Goal: Task Accomplishment & Management: Manage account settings

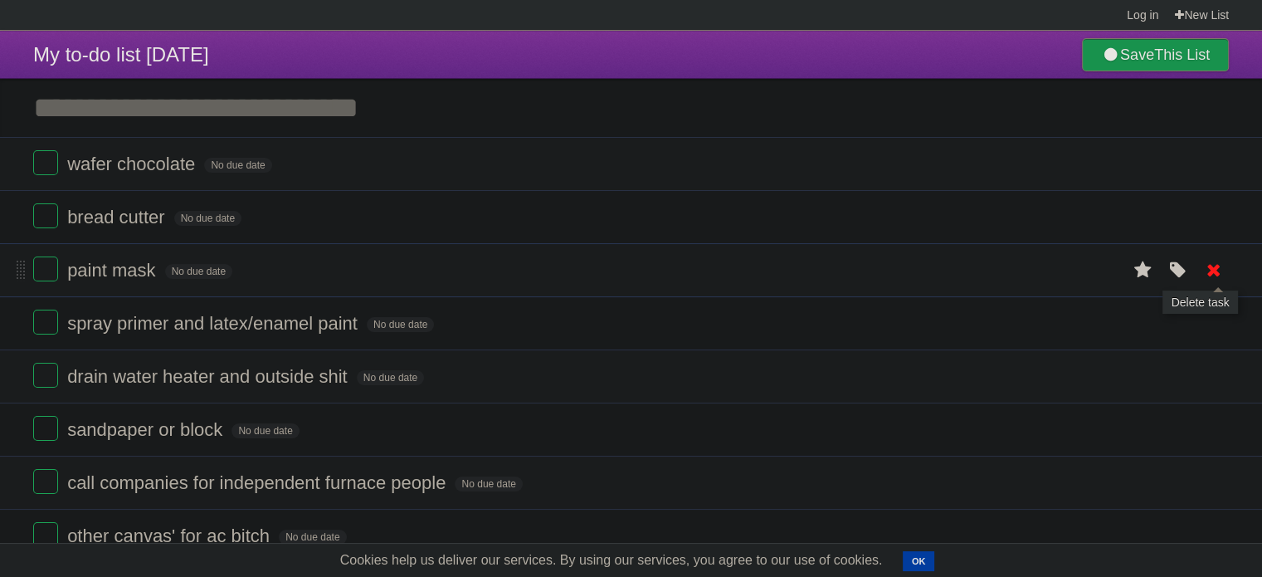
click at [1218, 277] on icon at bounding box center [1213, 269] width 23 height 27
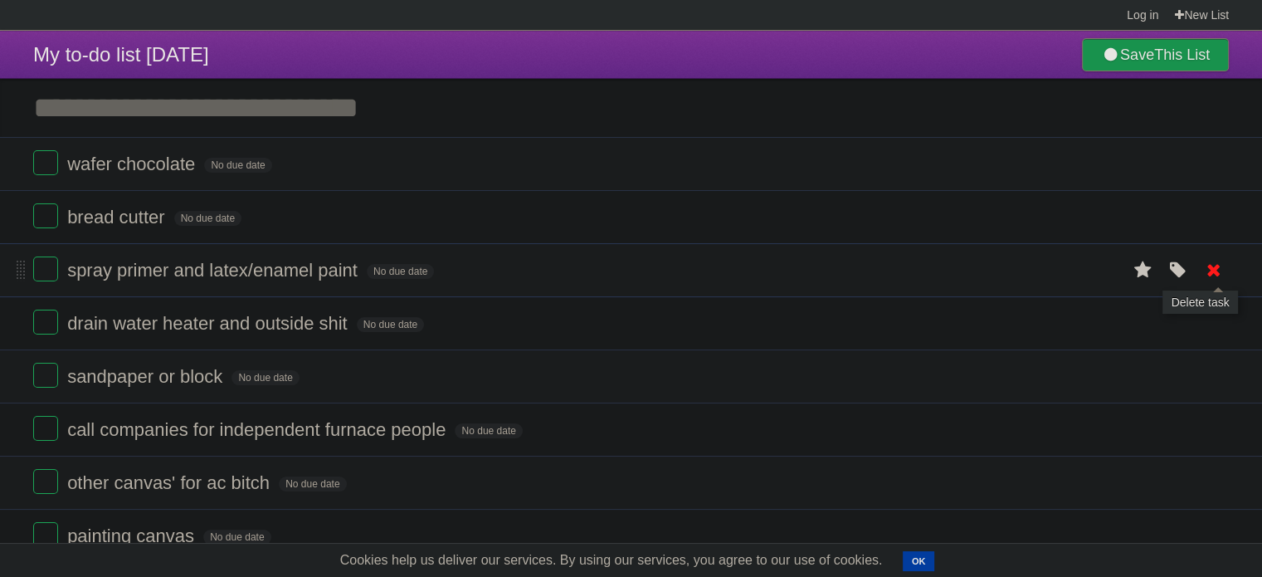
click at [1206, 275] on icon at bounding box center [1213, 269] width 23 height 27
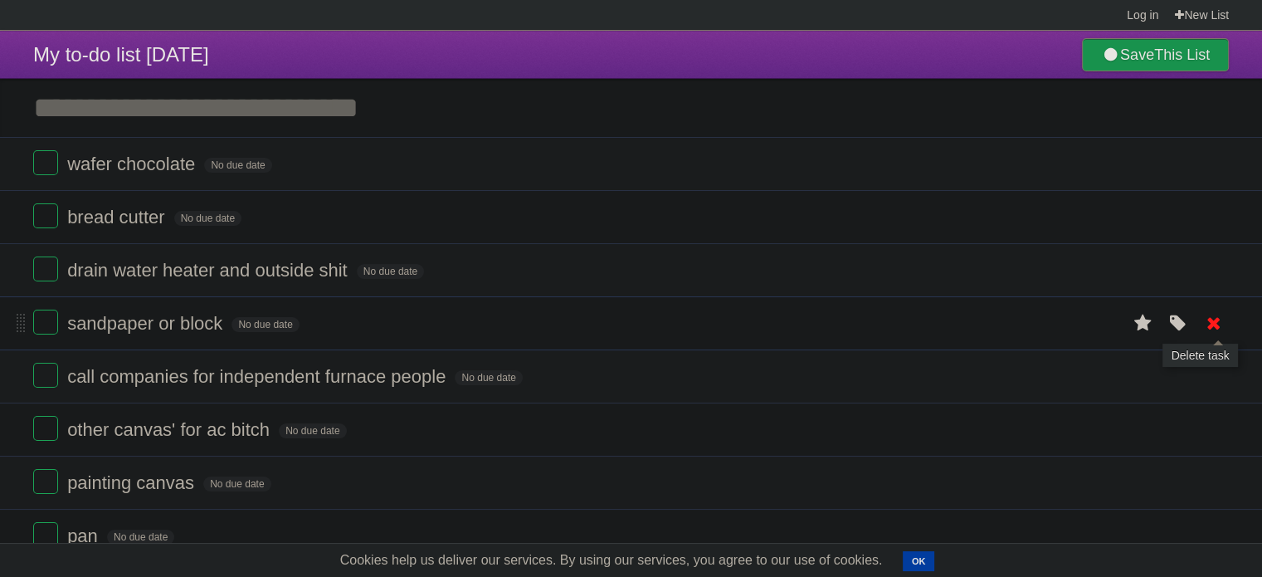
click at [1211, 329] on icon at bounding box center [1213, 322] width 23 height 27
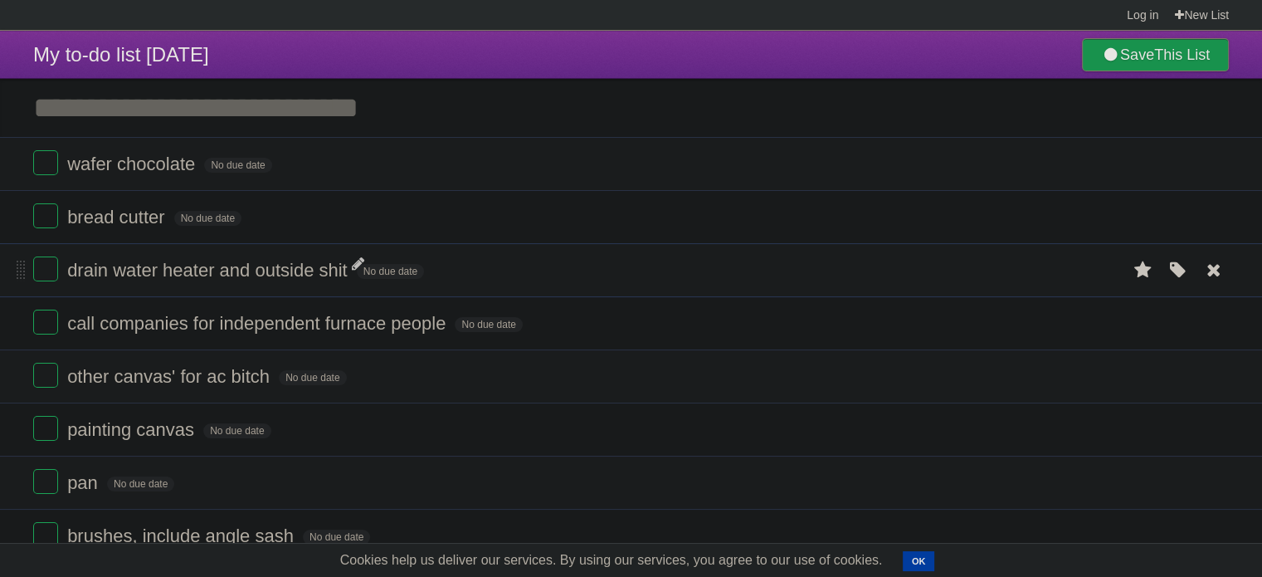
click at [255, 268] on span "drain water heater and outside shit" at bounding box center [209, 270] width 285 height 21
click at [254, 273] on input "**********" at bounding box center [227, 271] width 321 height 22
type input "**********"
drag, startPoint x: 1210, startPoint y: 328, endPoint x: 697, endPoint y: 79, distance: 570.6
click at [1210, 328] on icon at bounding box center [1213, 322] width 23 height 27
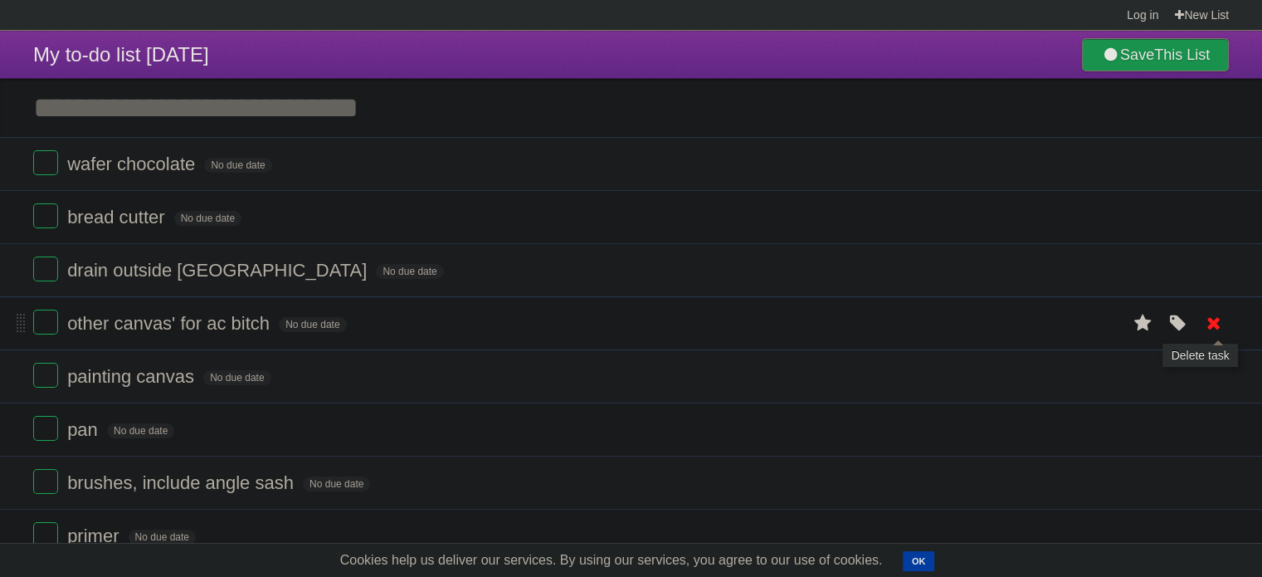
click at [1205, 328] on icon at bounding box center [1213, 322] width 23 height 27
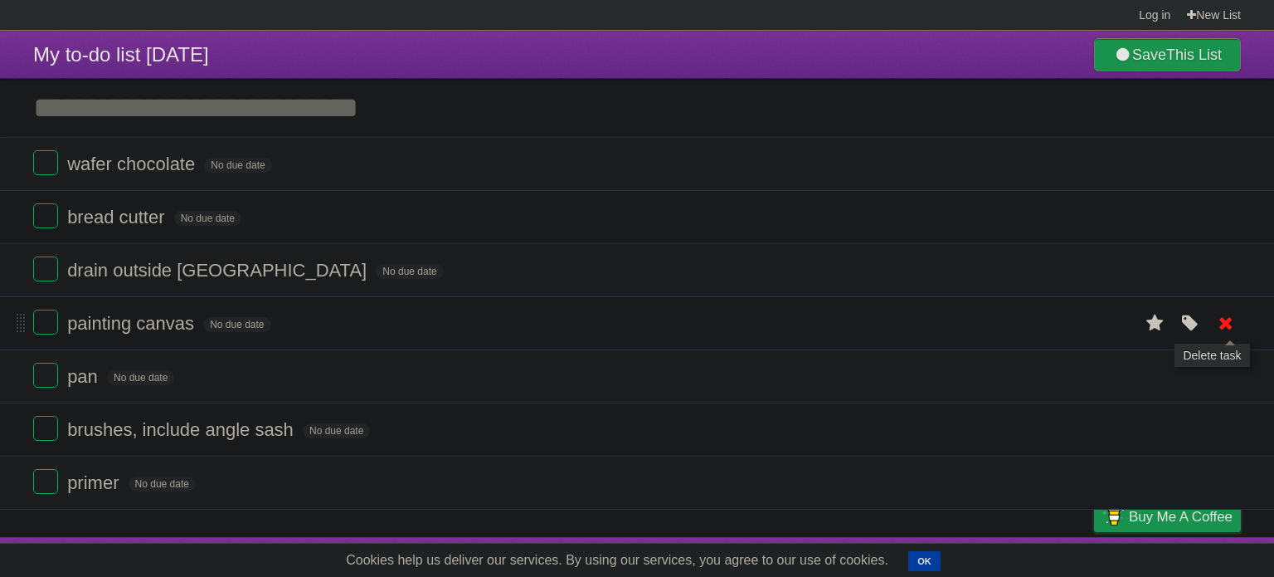
click at [1224, 323] on icon at bounding box center [1225, 322] width 23 height 27
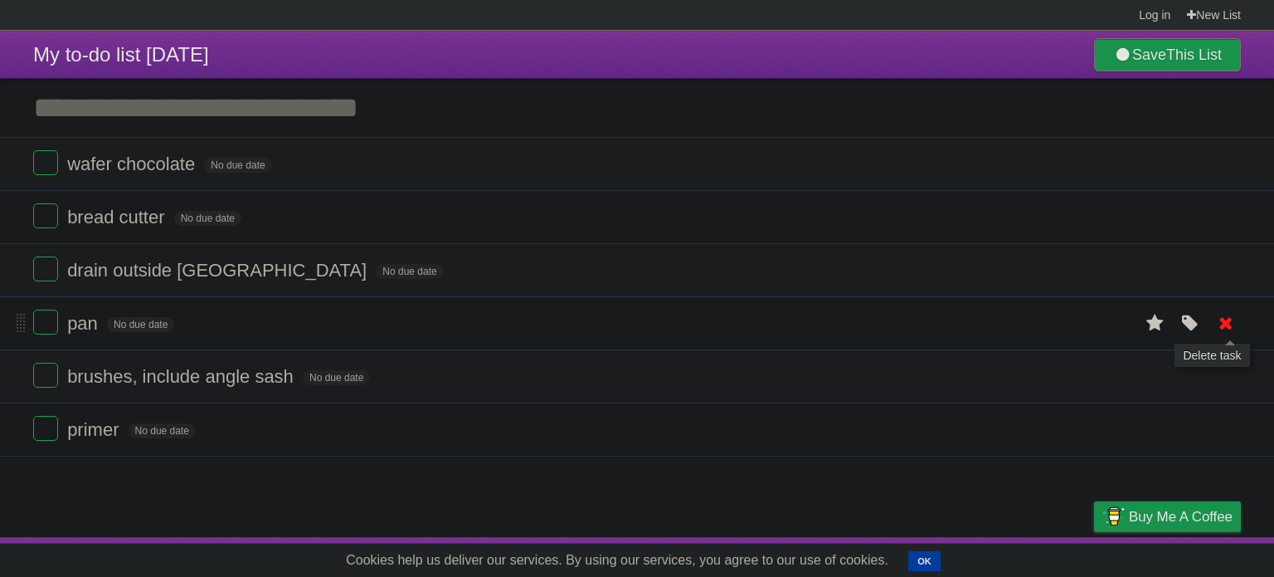
click at [1224, 321] on icon at bounding box center [1225, 322] width 23 height 27
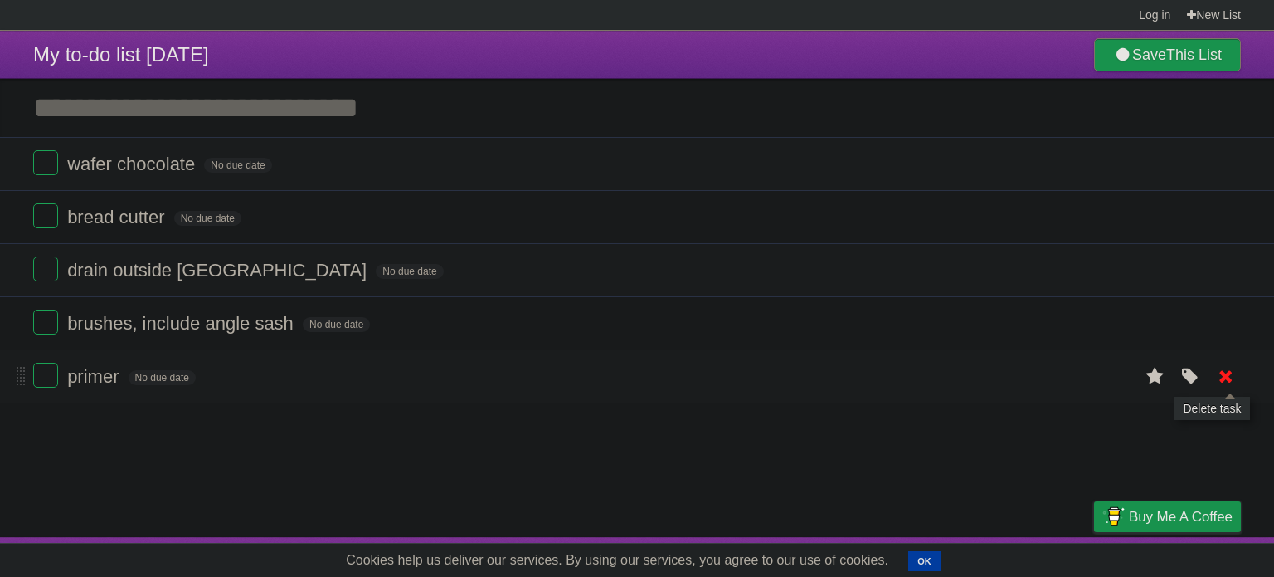
click at [1228, 381] on icon at bounding box center [1225, 375] width 23 height 27
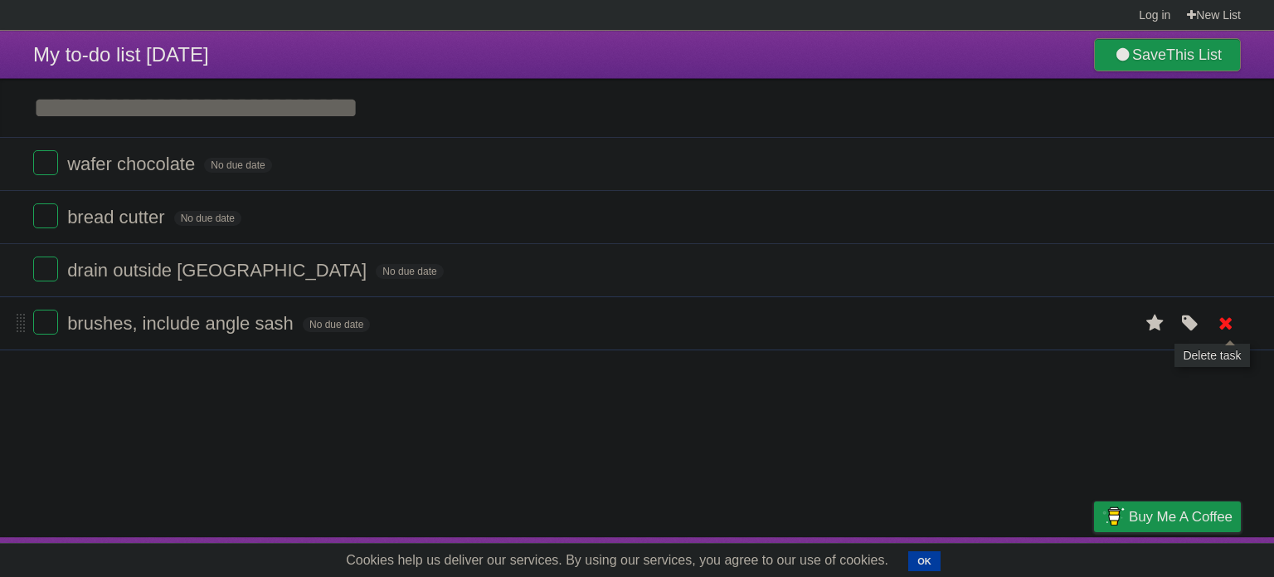
click at [1222, 325] on icon at bounding box center [1225, 322] width 23 height 27
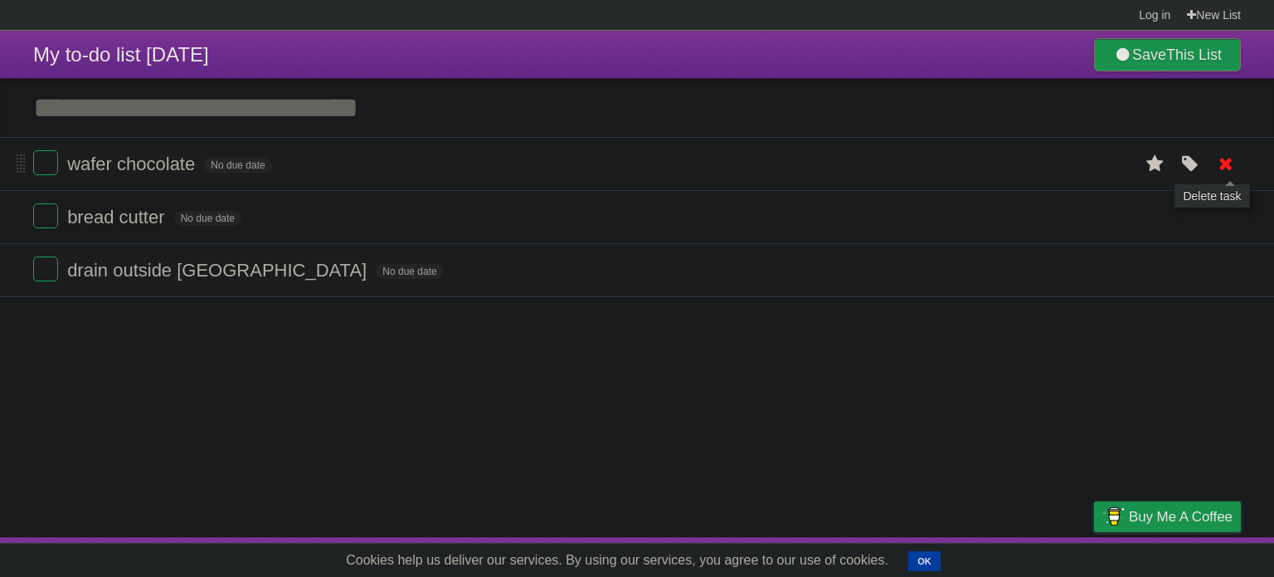
click at [1225, 164] on icon at bounding box center [1225, 163] width 23 height 27
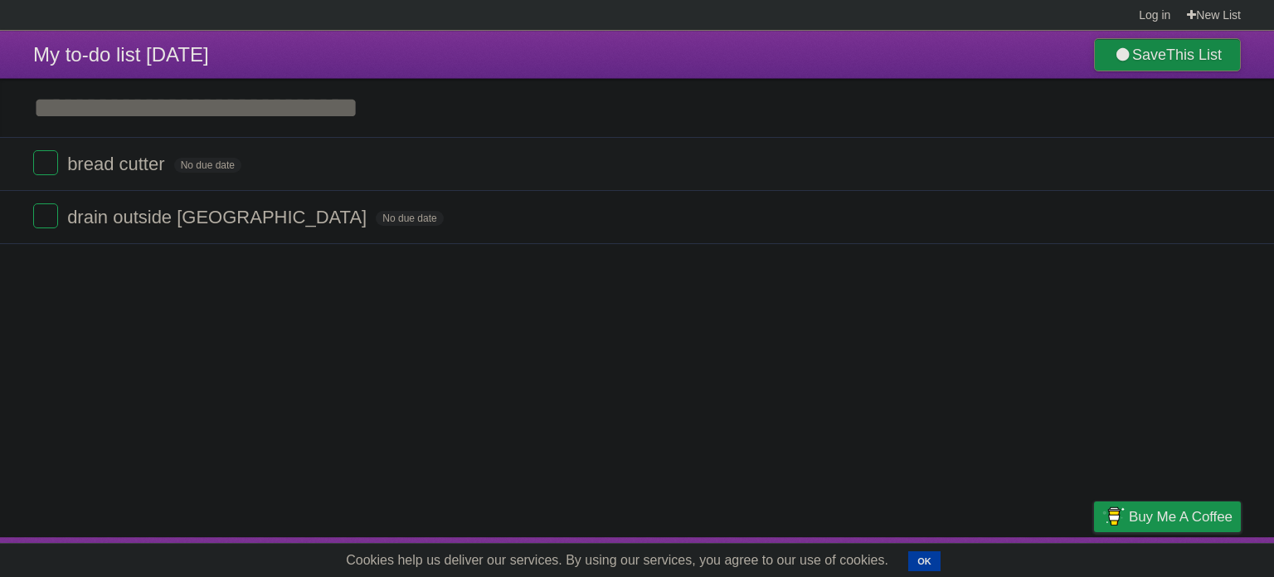
click at [1166, 49] on b "This List" at bounding box center [1194, 54] width 56 height 17
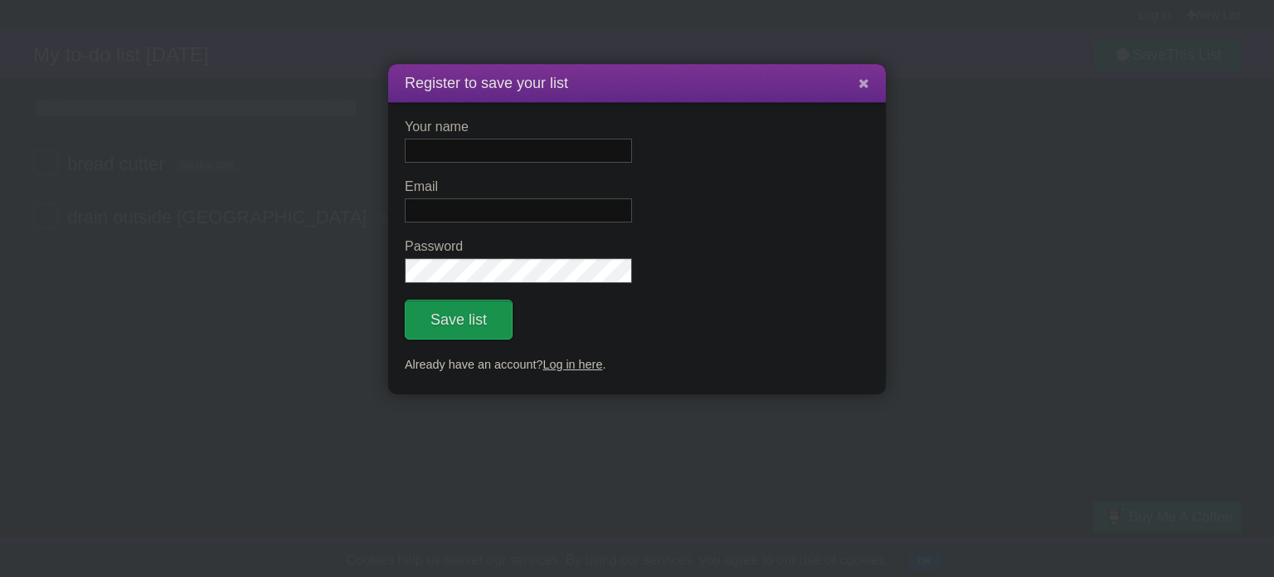
click at [864, 85] on icon at bounding box center [864, 83] width 11 height 14
